Goal: Check status

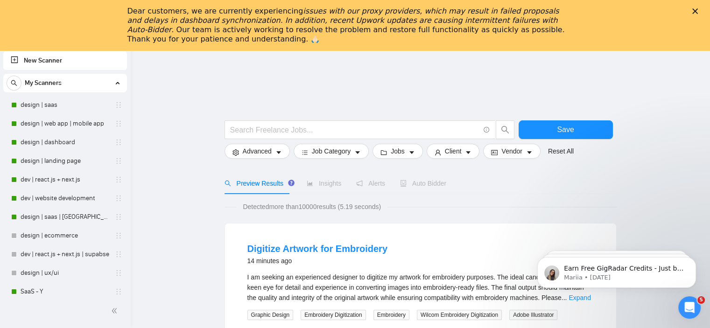
click at [698, 13] on icon "Close" at bounding box center [695, 11] width 6 height 6
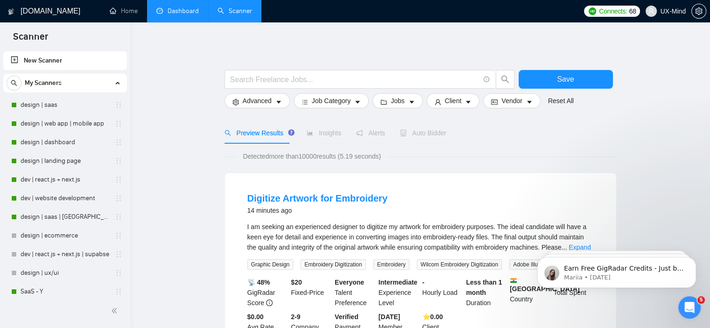
click at [176, 14] on link "Dashboard" at bounding box center [177, 11] width 42 height 8
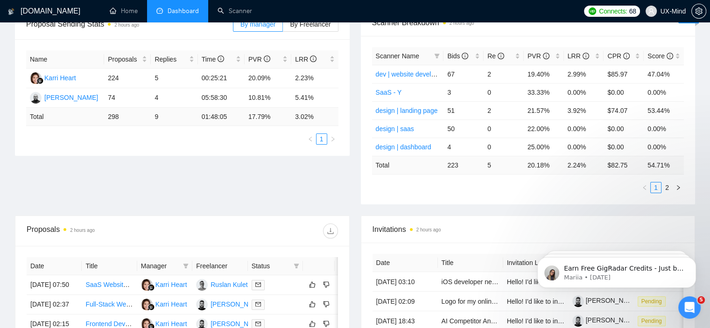
scroll to position [156, 0]
click at [388, 91] on link "SaaS - Y" at bounding box center [389, 91] width 26 height 7
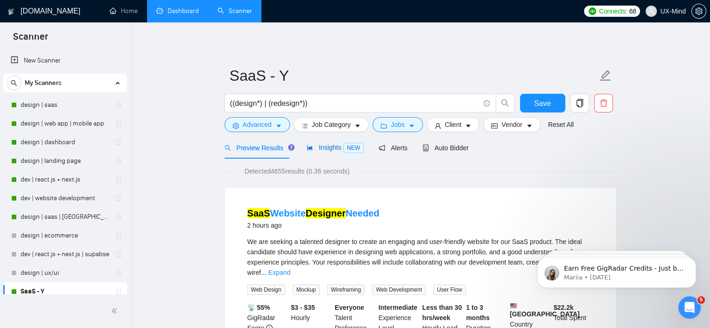
click at [325, 153] on div "Insights NEW" at bounding box center [335, 147] width 57 height 11
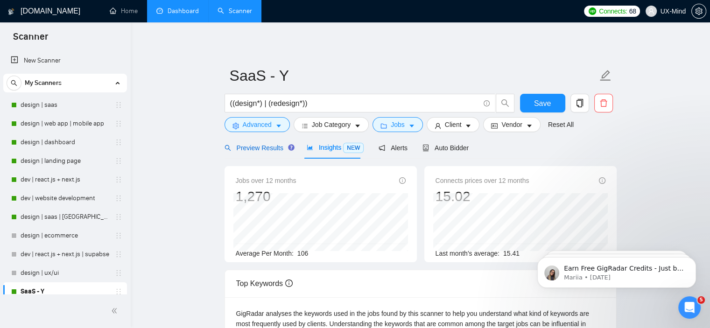
click at [252, 147] on span "Preview Results" at bounding box center [258, 147] width 67 height 7
